Goal: Transaction & Acquisition: Download file/media

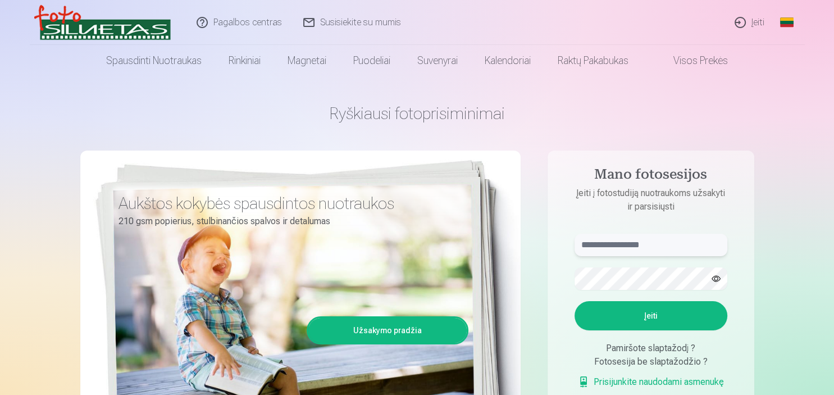
click at [608, 242] on input "text" at bounding box center [651, 245] width 153 height 22
type input "**********"
click at [610, 321] on button "Įeiti" at bounding box center [651, 315] width 153 height 29
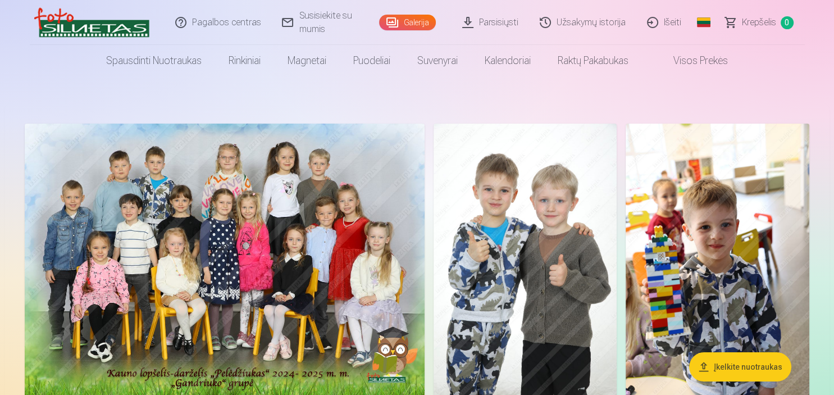
click at [401, 24] on link "Galerija" at bounding box center [407, 23] width 57 height 16
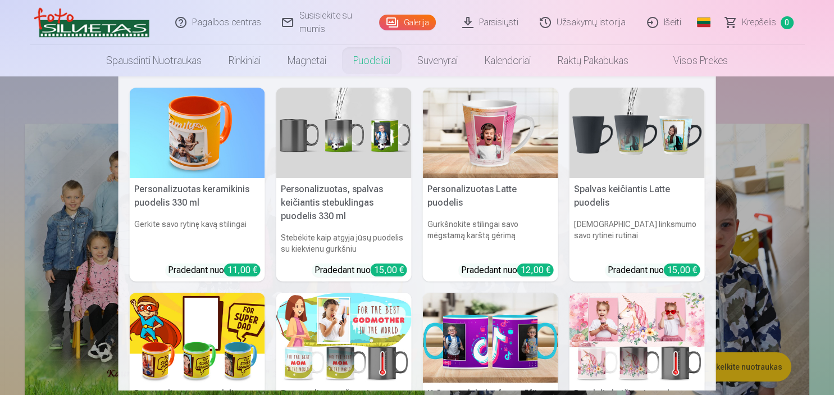
click at [764, 92] on nav "Personalizuotas keramikinis puodelis 330 ml Gerkite savo rytinę kavą stilingai …" at bounding box center [417, 233] width 834 height 314
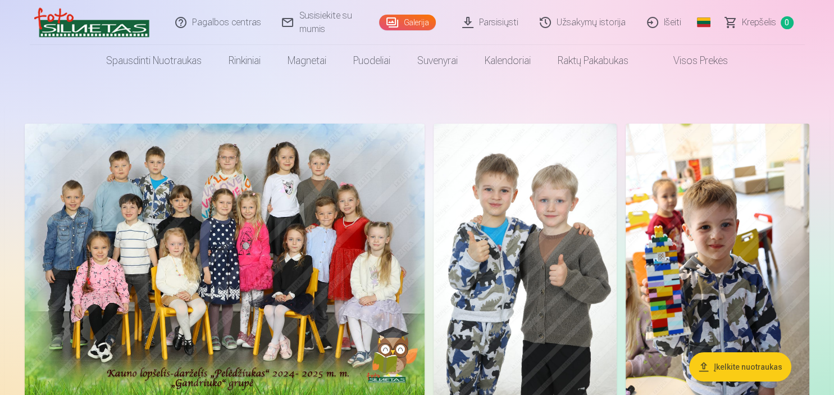
click at [502, 25] on link "Parsisiųsti" at bounding box center [491, 22] width 78 height 45
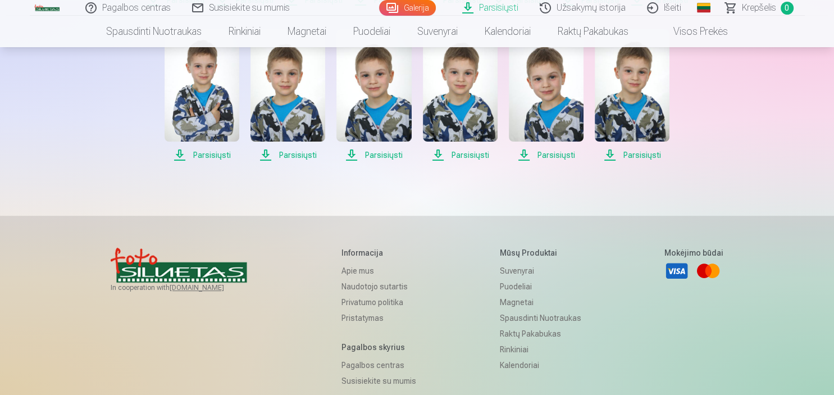
scroll to position [356, 0]
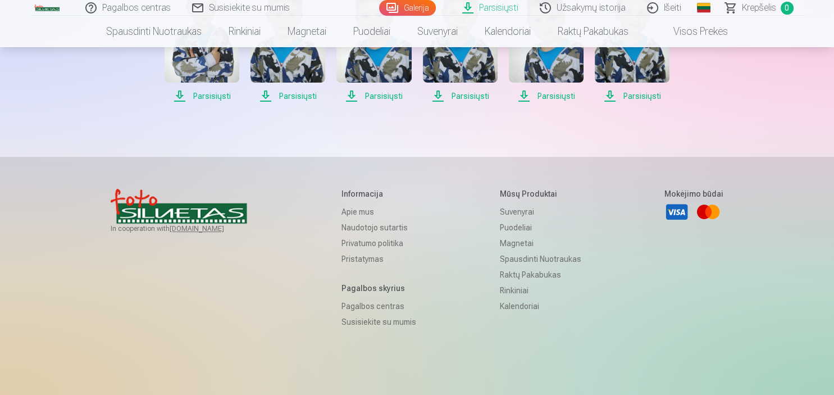
click at [595, 103] on span "Parsisiųsti" at bounding box center [632, 95] width 75 height 13
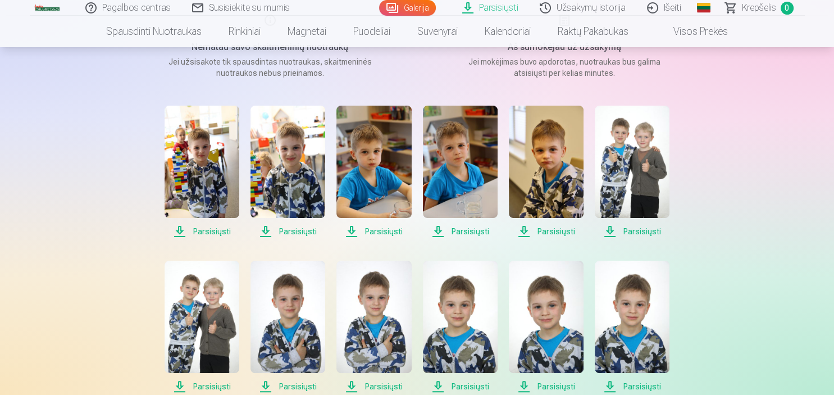
click at [186, 151] on img at bounding box center [202, 162] width 75 height 112
click at [294, 157] on img at bounding box center [287, 162] width 75 height 112
click at [370, 175] on img at bounding box center [373, 162] width 75 height 112
click at [477, 165] on img at bounding box center [460, 162] width 75 height 112
click at [582, 172] on img at bounding box center [546, 162] width 75 height 112
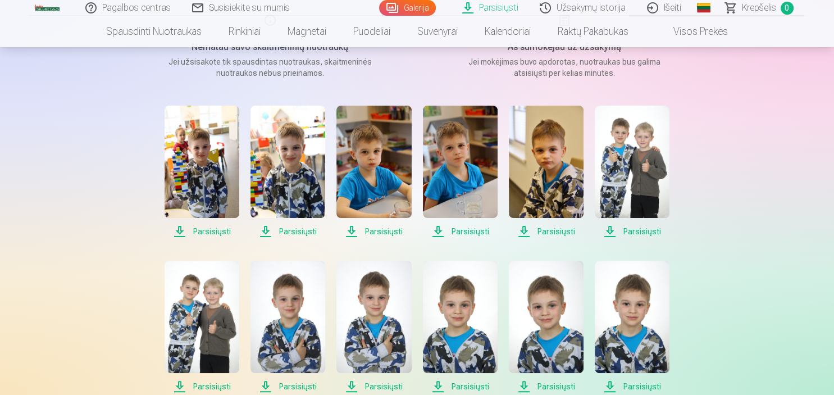
click at [635, 174] on img at bounding box center [632, 162] width 75 height 112
click at [197, 314] on img at bounding box center [202, 317] width 75 height 112
click at [290, 309] on img at bounding box center [287, 317] width 75 height 112
click at [418, 304] on div "Parsisiųsti Parsisiųsti Parsisiųsti Parsisiųsti Parsisiųsti Parsisiųsti Parsisi…" at bounding box center [417, 327] width 562 height 443
click at [488, 303] on img at bounding box center [460, 317] width 75 height 112
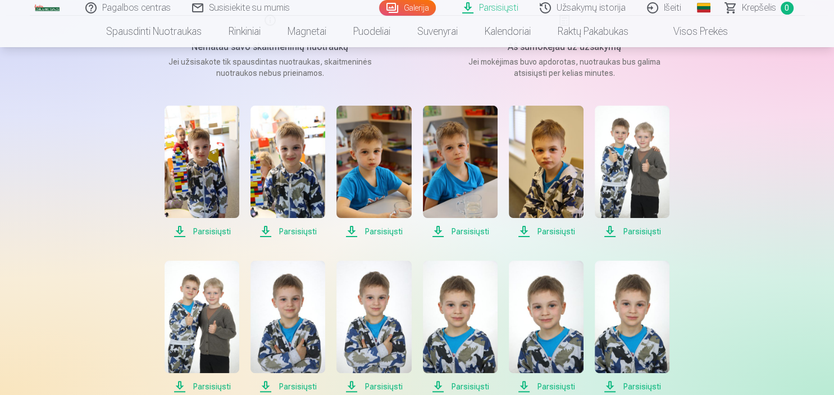
click at [558, 304] on img at bounding box center [546, 317] width 75 height 112
click at [656, 310] on img at bounding box center [632, 317] width 75 height 112
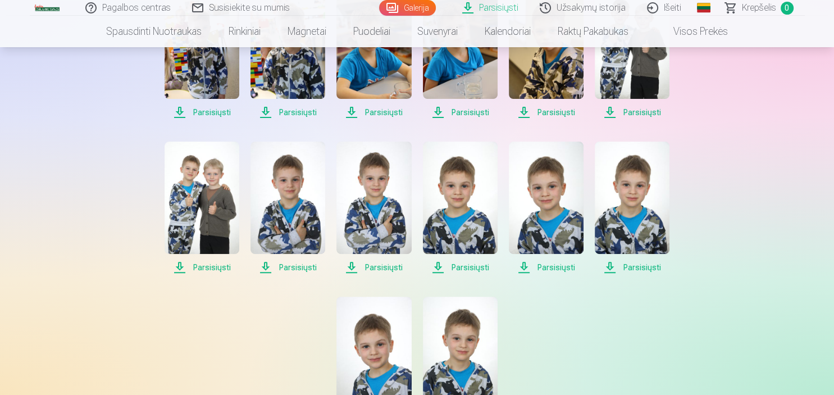
click at [384, 347] on img at bounding box center [373, 353] width 75 height 112
click at [450, 336] on img at bounding box center [460, 353] width 75 height 112
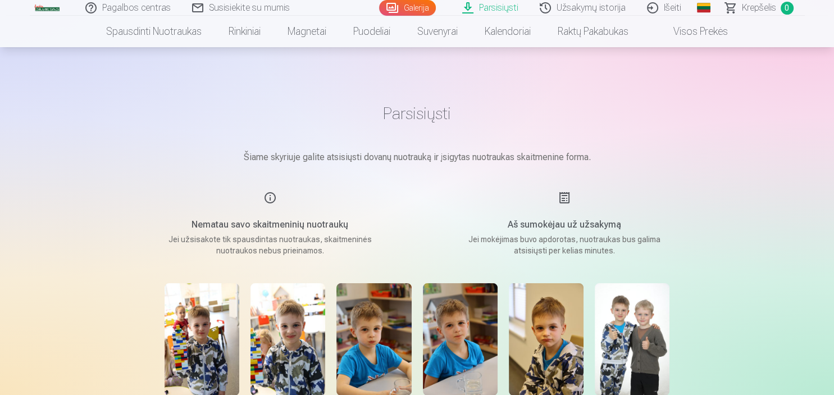
scroll to position [59, 0]
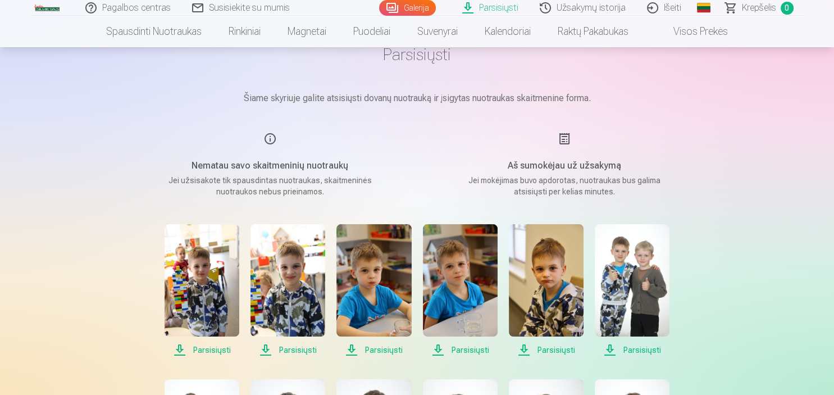
click at [484, 314] on img at bounding box center [460, 280] width 75 height 112
click at [302, 273] on img at bounding box center [287, 280] width 75 height 112
click at [188, 257] on img at bounding box center [202, 280] width 75 height 112
click at [572, 305] on img at bounding box center [546, 280] width 75 height 112
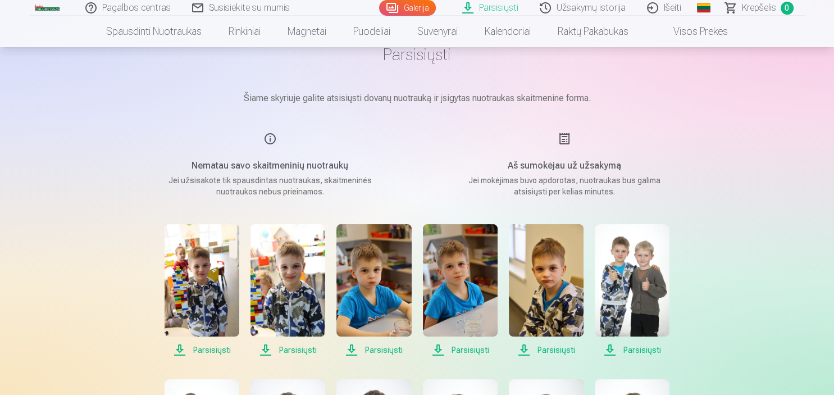
click at [622, 286] on img at bounding box center [632, 280] width 75 height 112
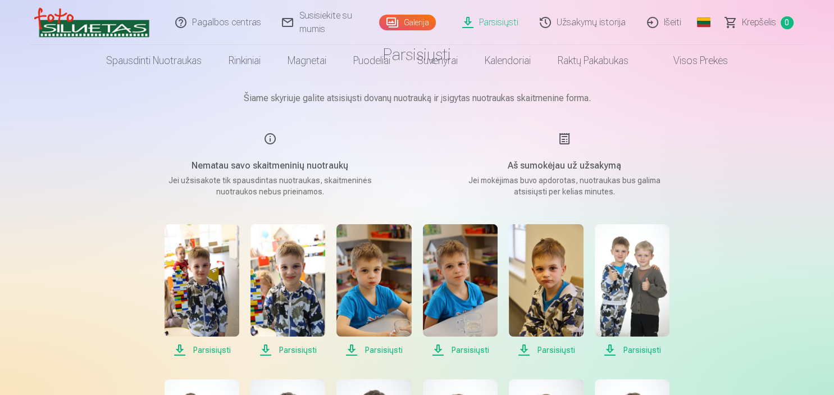
scroll to position [0, 0]
